Goal: Task Accomplishment & Management: Use online tool/utility

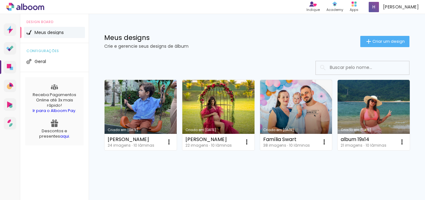
click at [145, 110] on link "Criado em 15/08/25" at bounding box center [141, 115] width 72 height 70
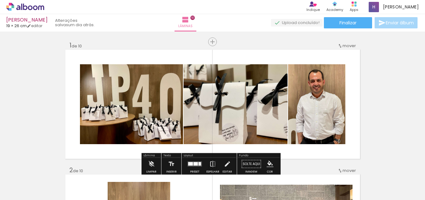
click at [28, 4] on icon at bounding box center [25, 7] width 38 height 8
